Goal: Obtain resource: Download file/media

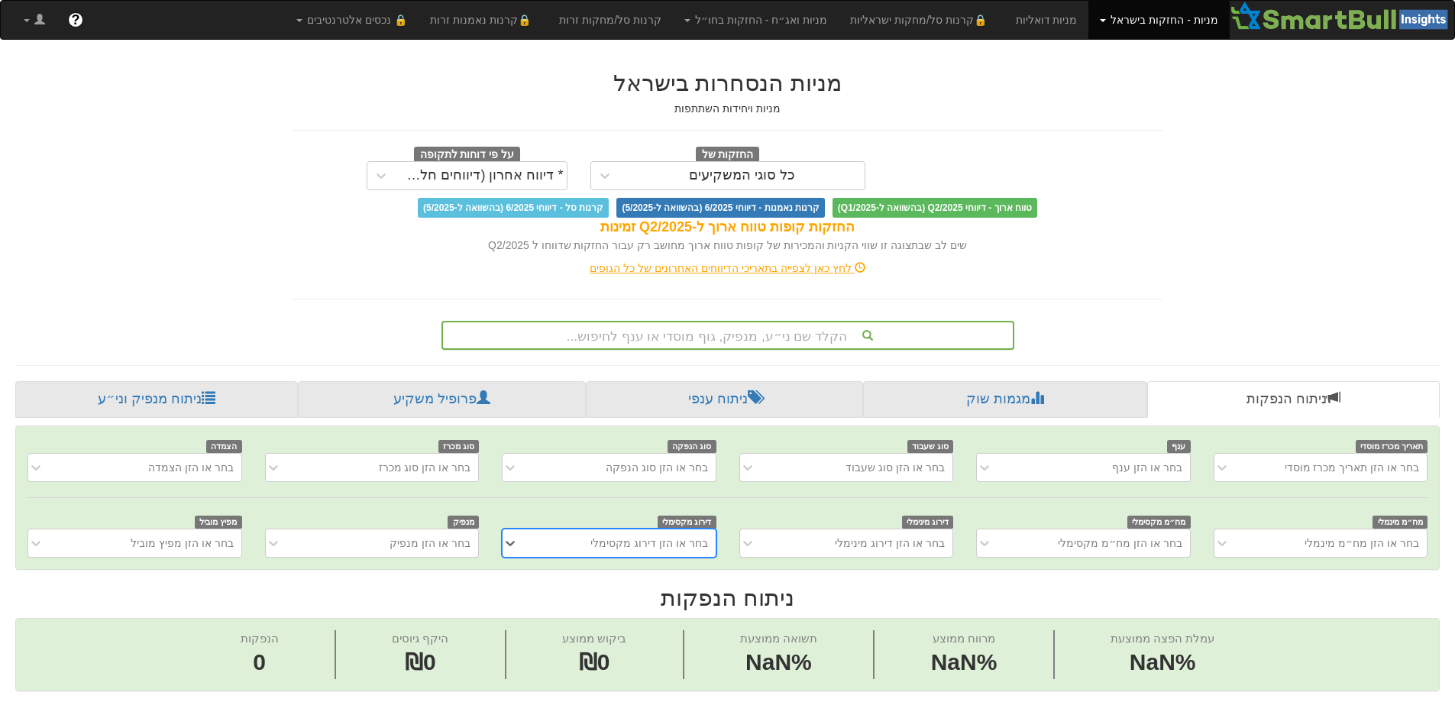
scroll to position [29, 0]
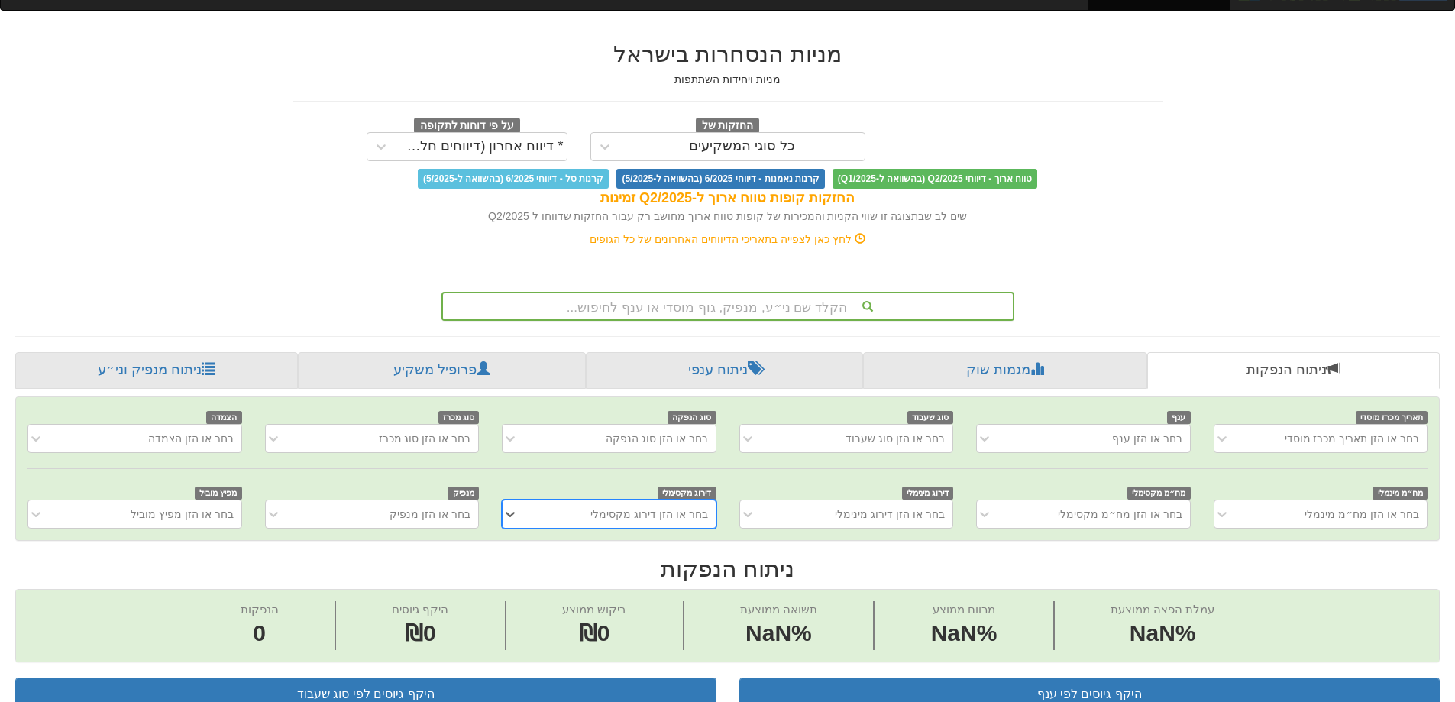
click at [762, 321] on div "הקלד שם ני״ע, מנפיק, גוף מוסדי או ענף לחיפוש..." at bounding box center [727, 306] width 573 height 29
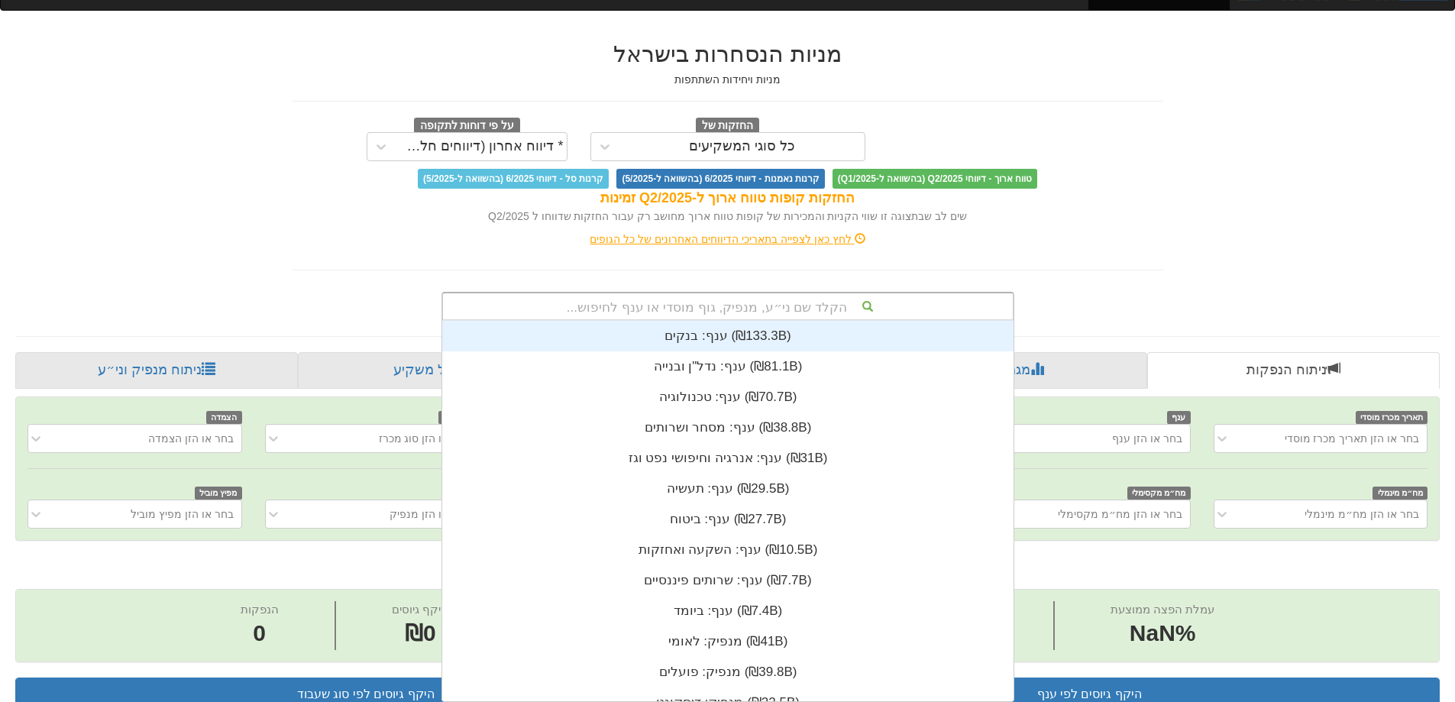
scroll to position [380, 0]
type input "[PERSON_NAME]"
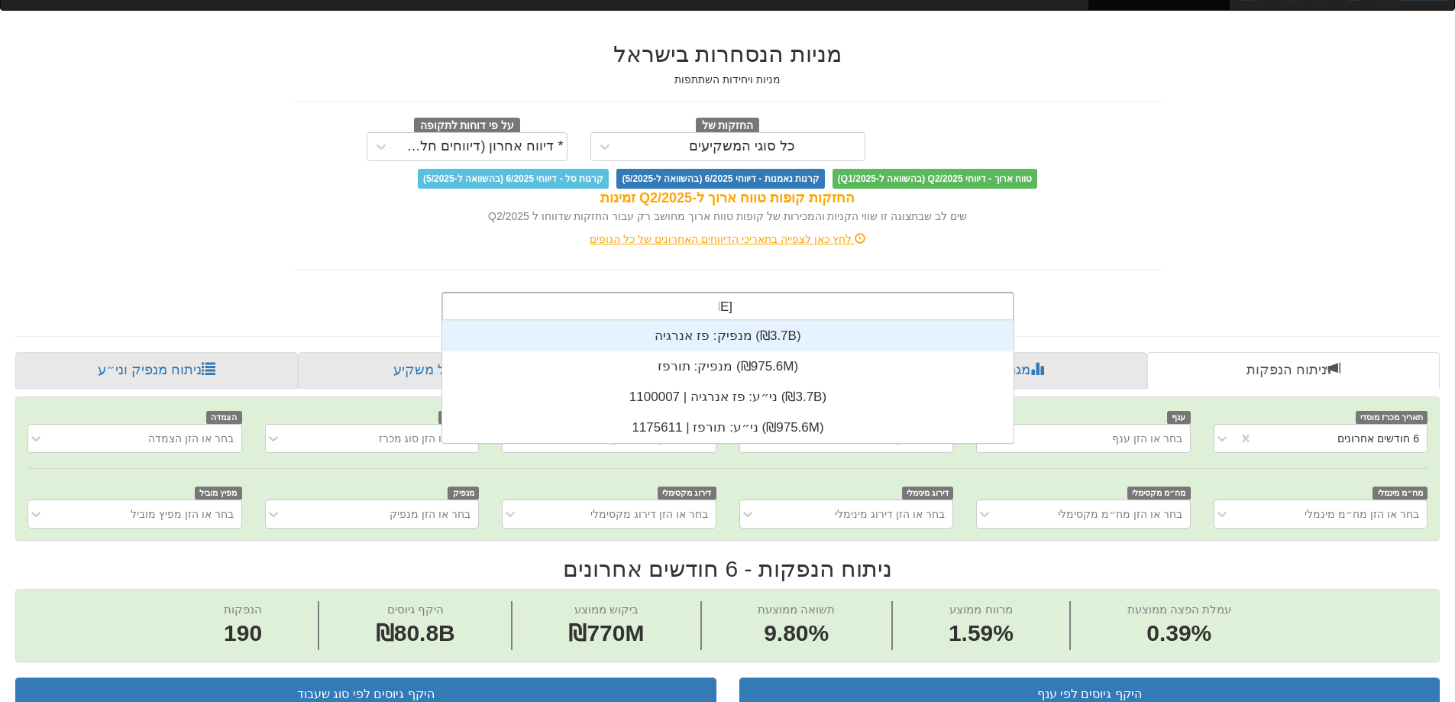
scroll to position [0, 0]
click at [755, 340] on div "מנפיק: ‏פז אנרגיה ‎(₪3.7B)‎" at bounding box center [727, 336] width 571 height 31
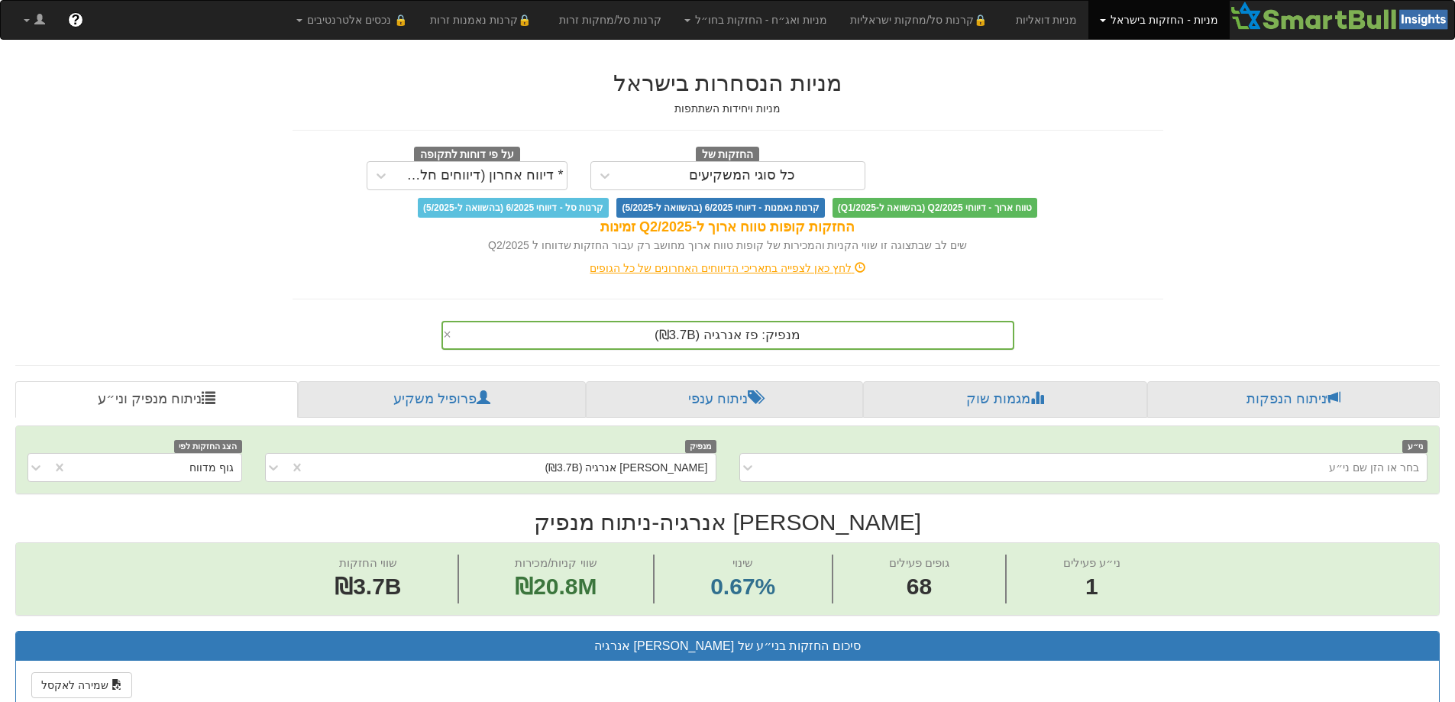
click at [778, 338] on div "מנפיק: ‏[PERSON_NAME] אנרגיה ‎(₪3.7B)‎ ×" at bounding box center [727, 335] width 573 height 29
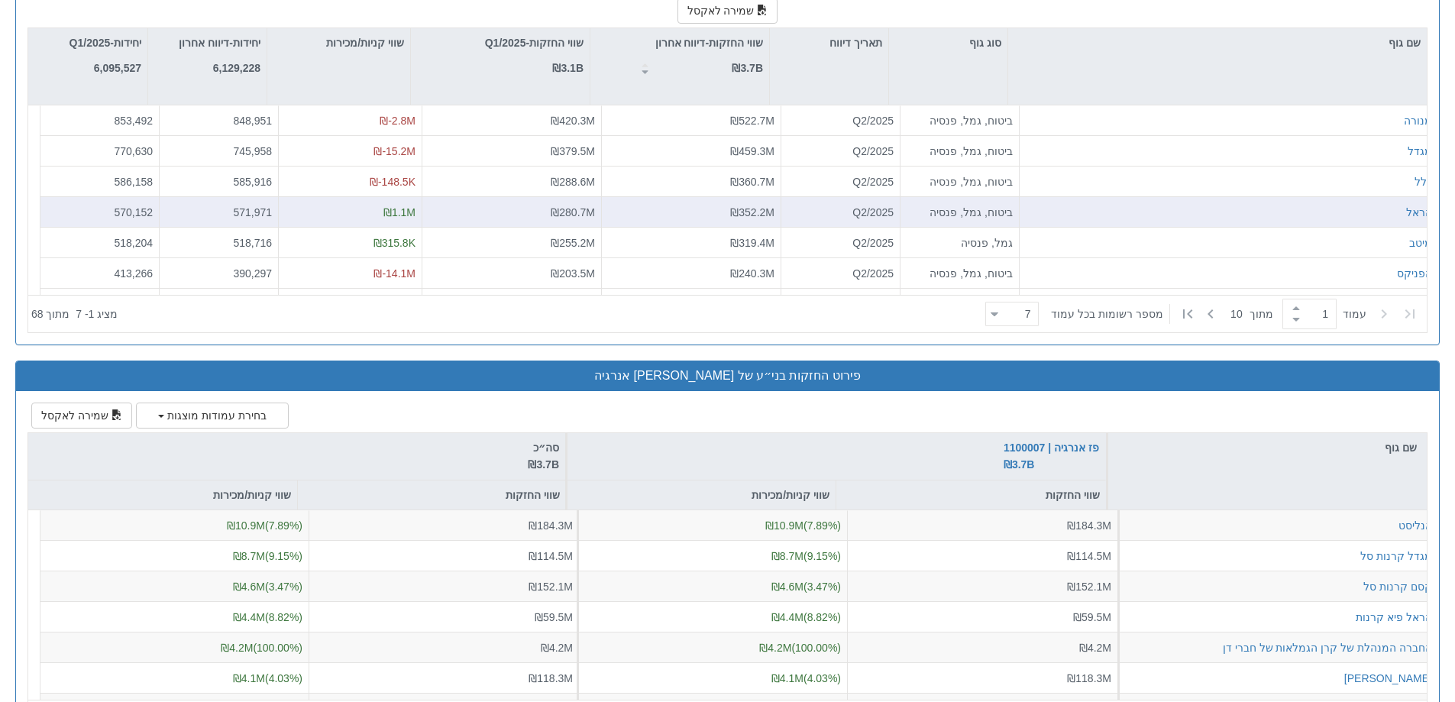
scroll to position [1862, 0]
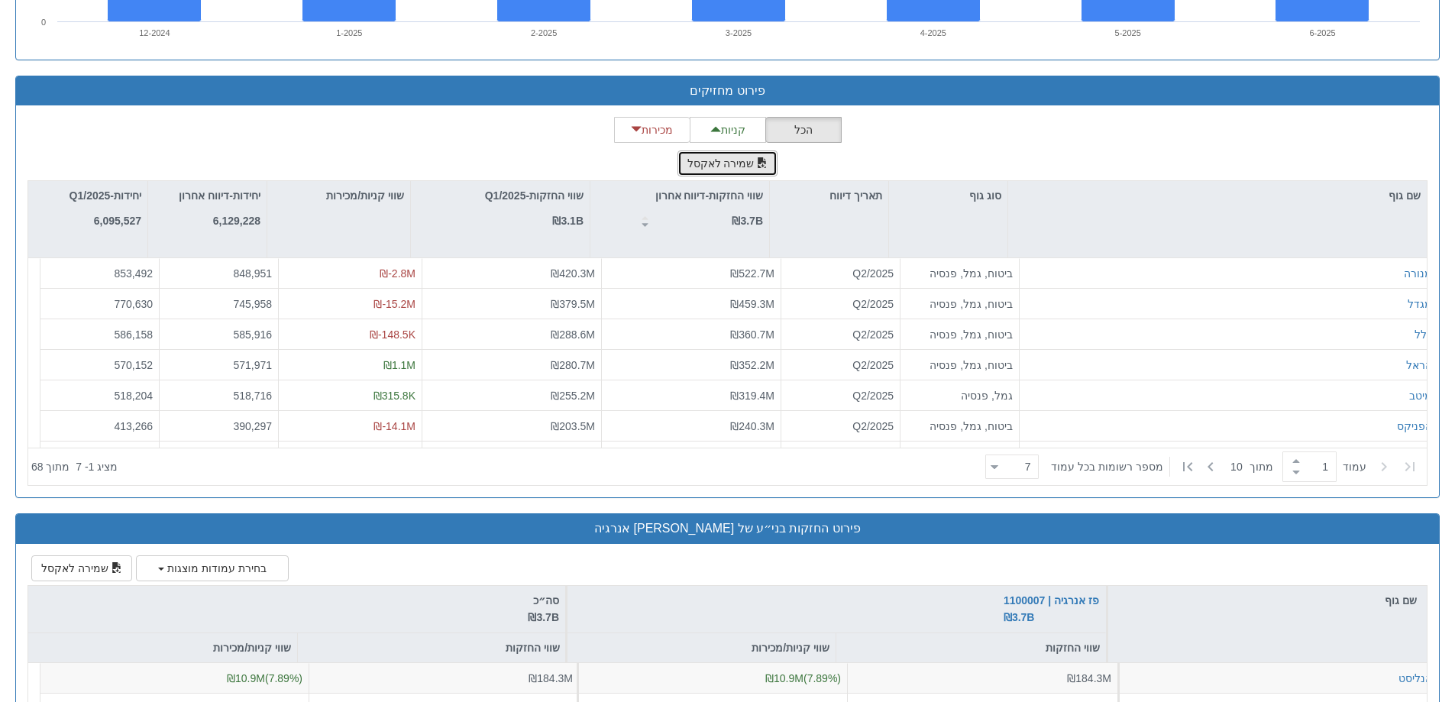
click at [751, 166] on button "שמירה לאקסל" at bounding box center [727, 163] width 101 height 26
